Goal: Information Seeking & Learning: Learn about a topic

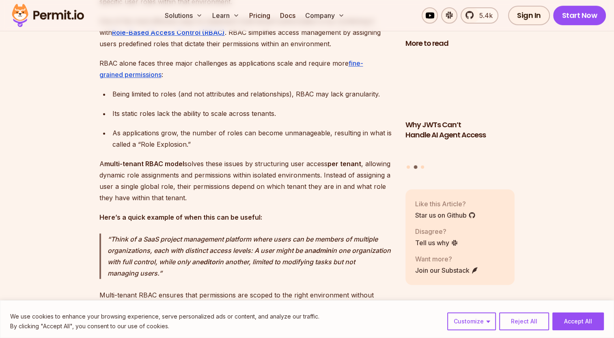
scroll to position [561, 0]
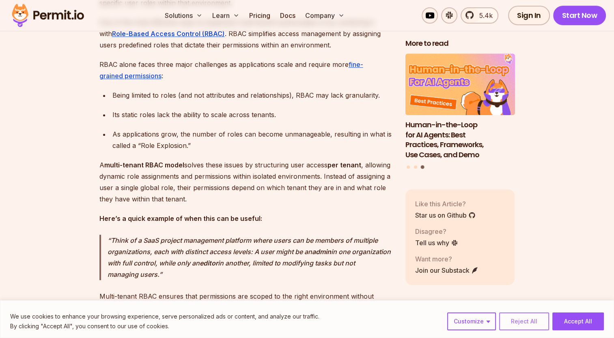
click at [520, 314] on button "Reject All" at bounding box center [524, 322] width 50 height 18
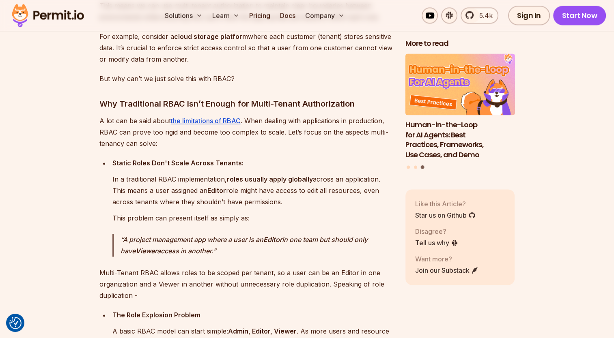
scroll to position [1129, 0]
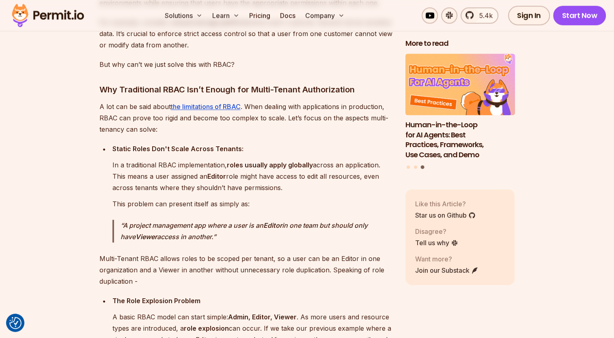
click at [277, 147] on p "Static Roles Don't Scale Across Tenants:" at bounding box center [252, 148] width 280 height 11
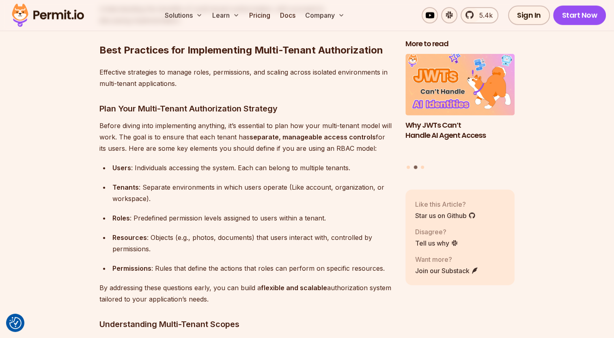
scroll to position [2000, 0]
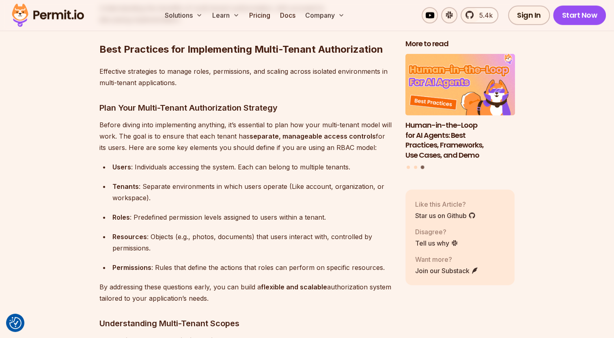
drag, startPoint x: 248, startPoint y: 236, endPoint x: 189, endPoint y: 193, distance: 73.4
click at [189, 193] on div "Tenants : Separate environments in which users operate (Like account, organizat…" at bounding box center [252, 192] width 280 height 23
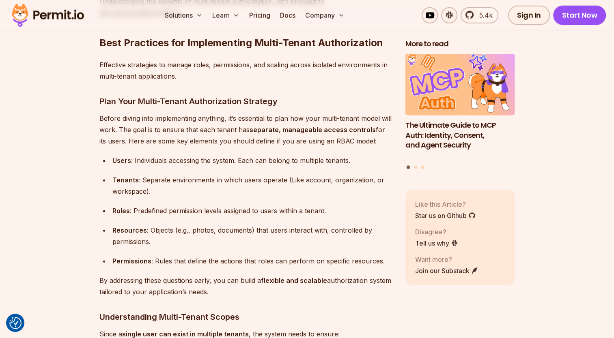
scroll to position [2062, 0]
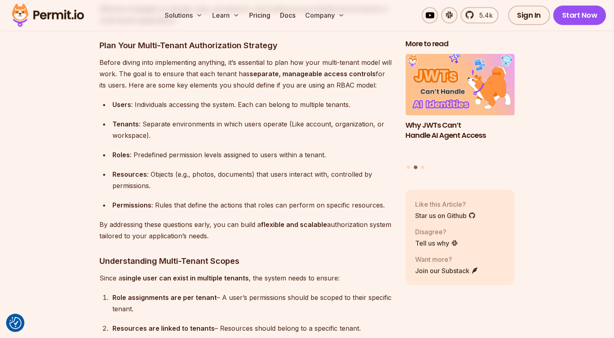
drag, startPoint x: 245, startPoint y: 238, endPoint x: 243, endPoint y: 226, distance: 12.3
click at [243, 226] on p "By addressing these questions early, you can build a flexible and scalable auth…" at bounding box center [245, 230] width 293 height 23
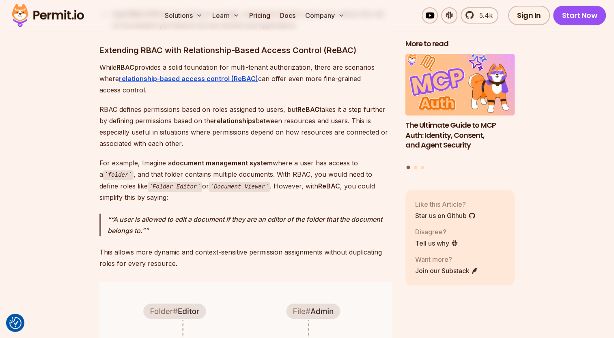
scroll to position [3337, 0]
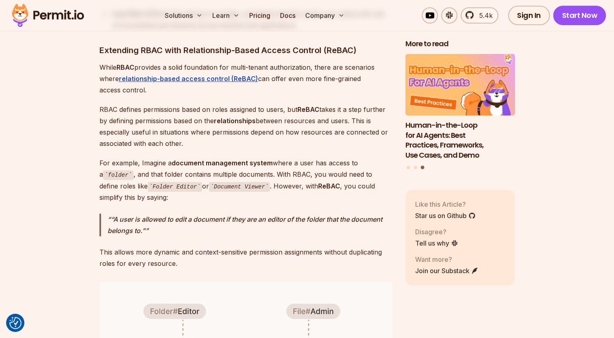
click at [247, 233] on div "Multi-tenant authorization is a model for managing user permissions across mult…" at bounding box center [245, 36] width 293 height 5699
drag, startPoint x: 247, startPoint y: 233, endPoint x: 184, endPoint y: 227, distance: 62.7
click at [184, 227] on p "“A user is allowed to edit a document if they are an editor of the folder that …" at bounding box center [249, 225] width 285 height 23
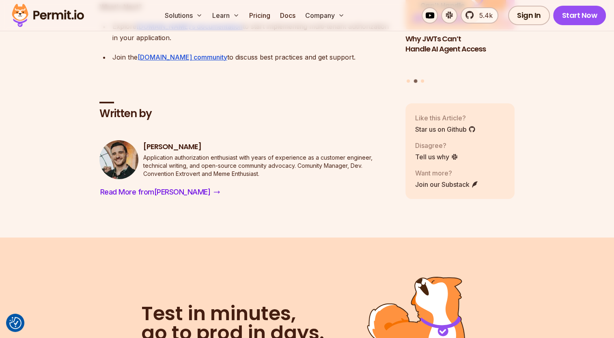
scroll to position [6156, 0]
